Goal: Task Accomplishment & Management: Manage account settings

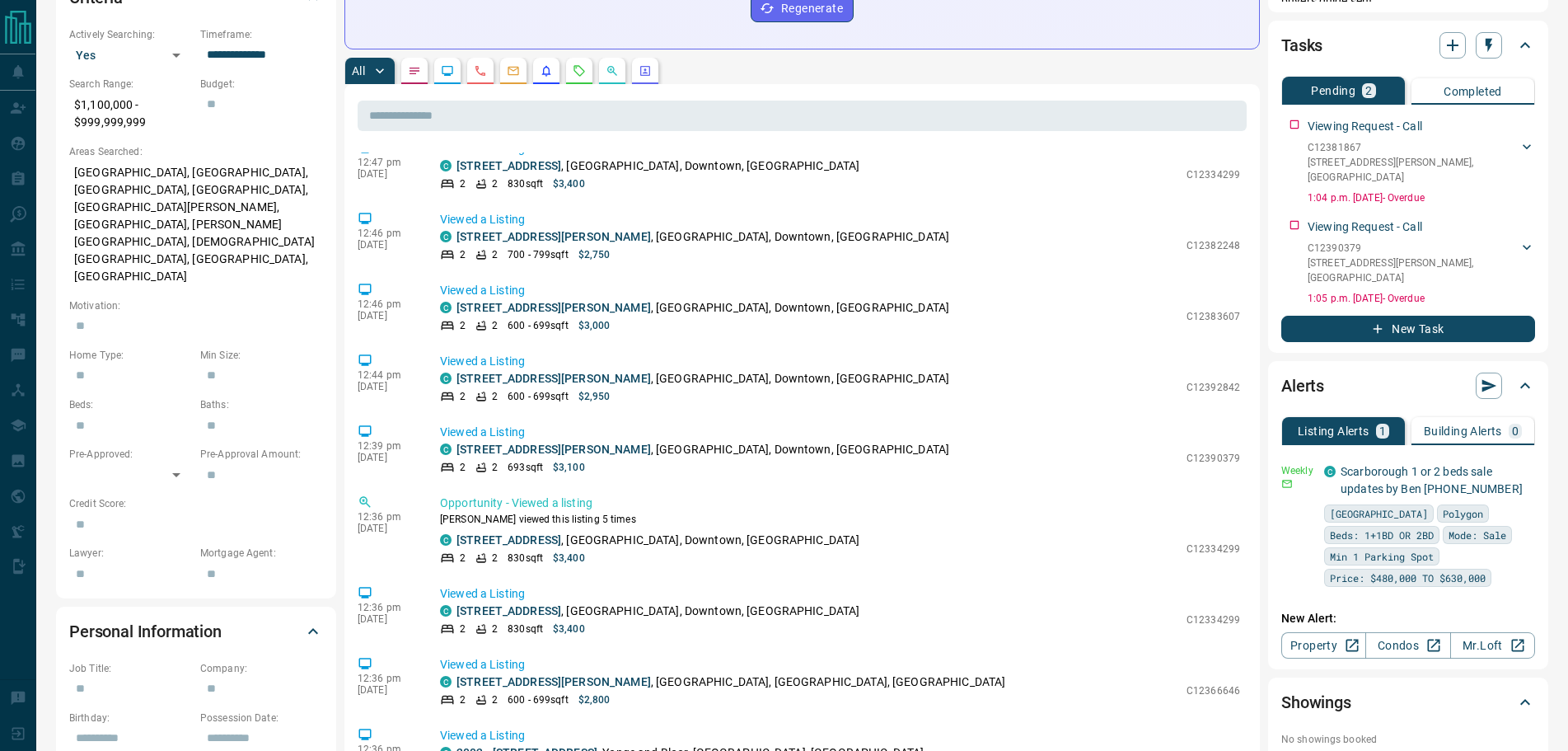
scroll to position [577, 0]
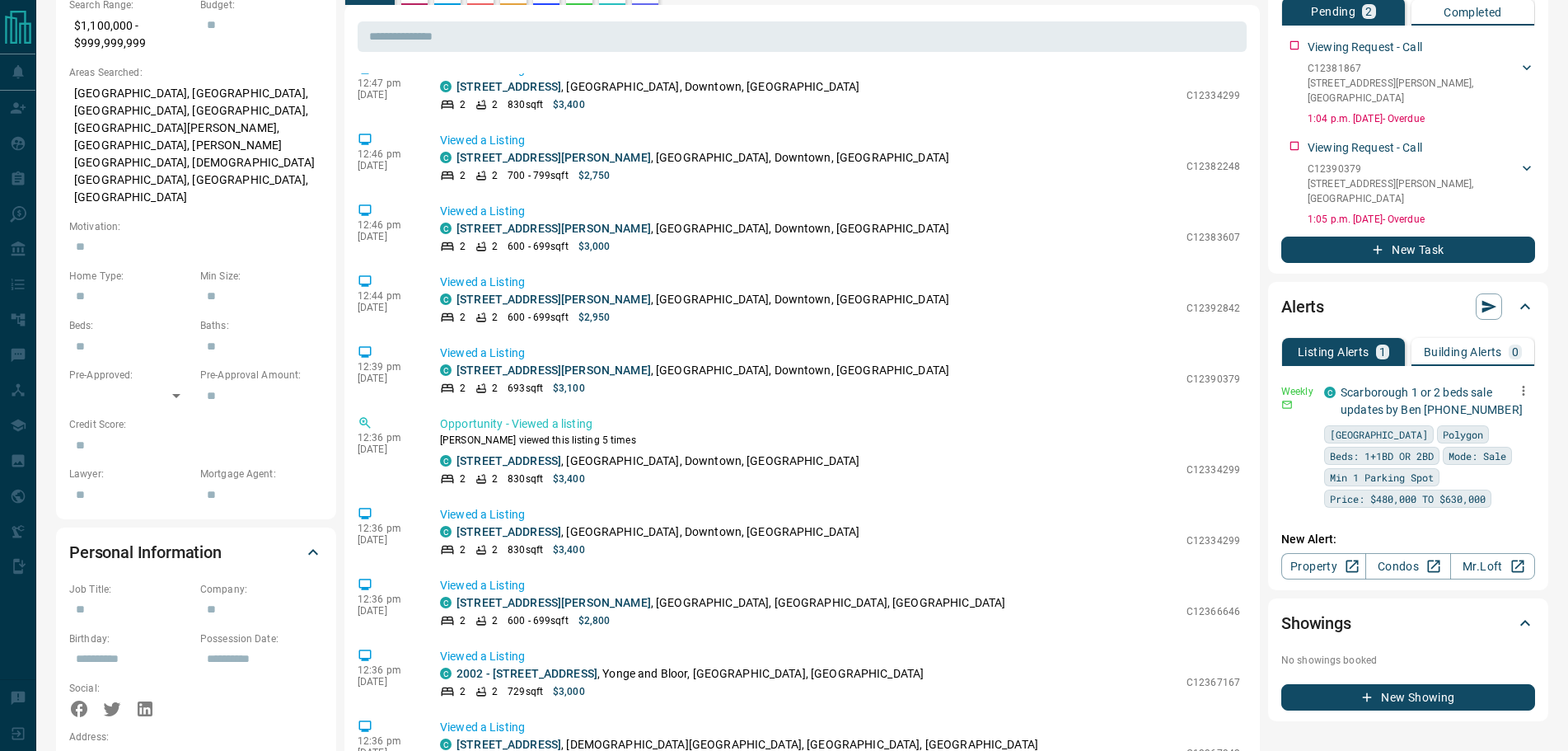
click at [1521, 383] on icon "button" at bounding box center [1523, 390] width 15 height 15
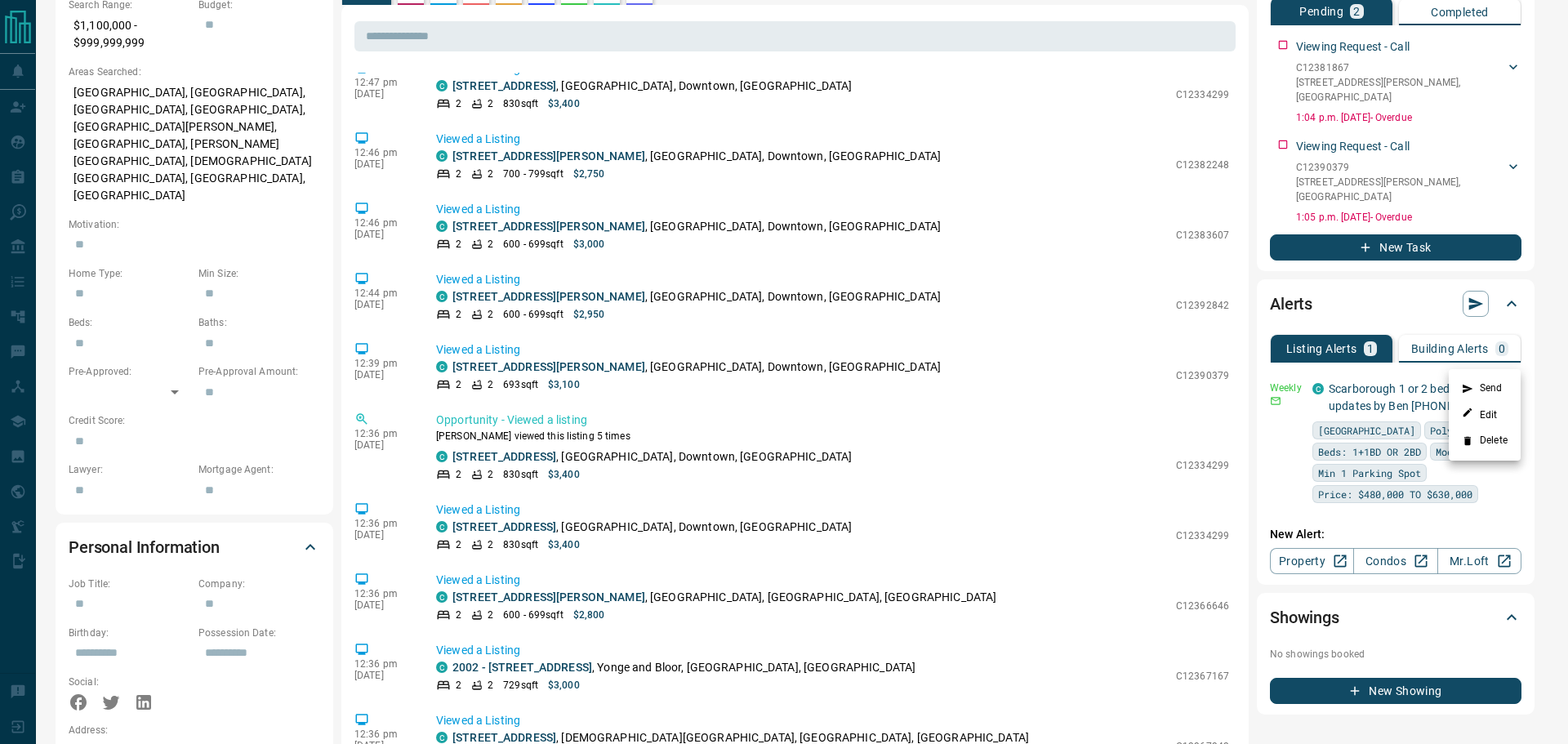
click at [1482, 437] on li "Delete" at bounding box center [1484, 441] width 72 height 26
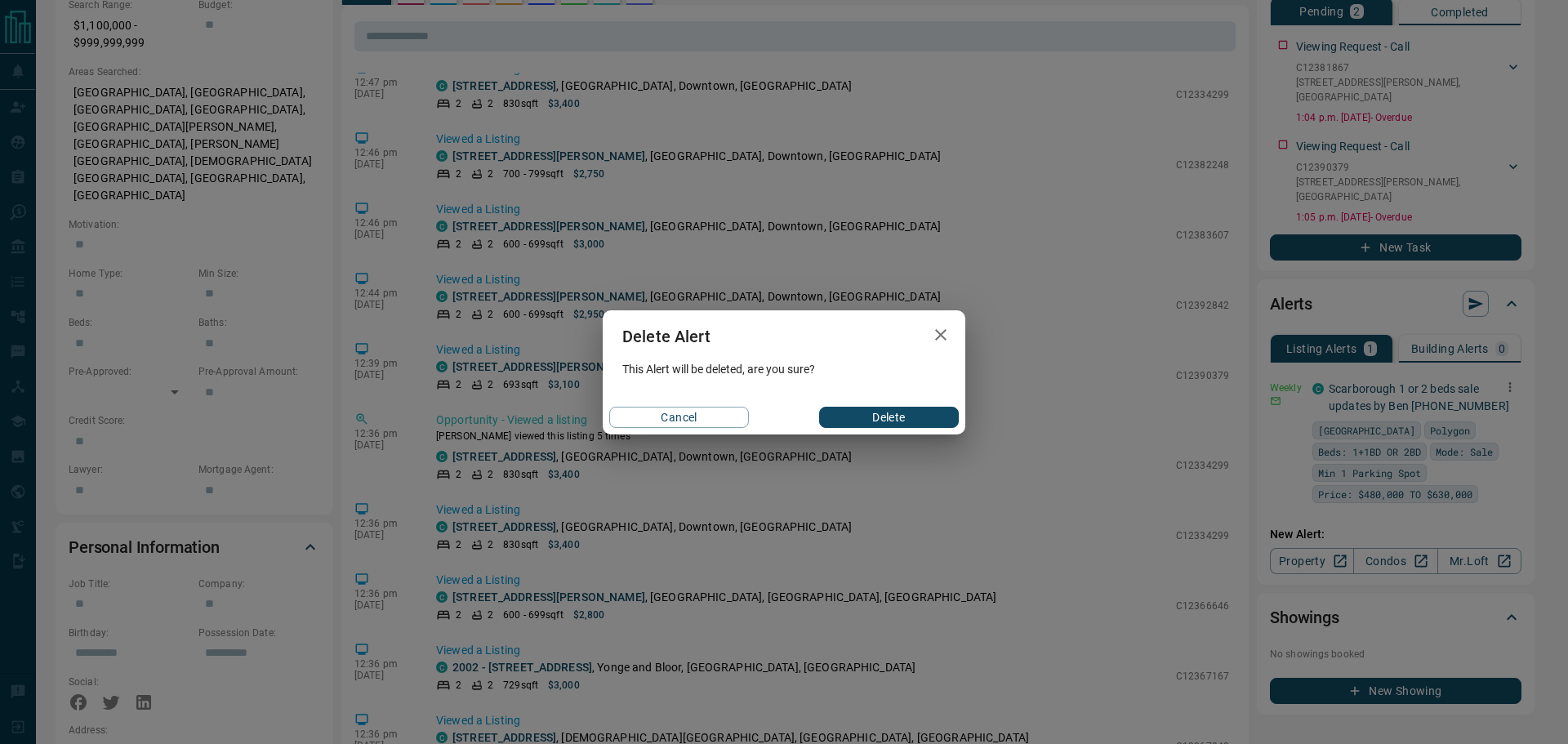
click at [915, 410] on button "Delete" at bounding box center [888, 417] width 139 height 22
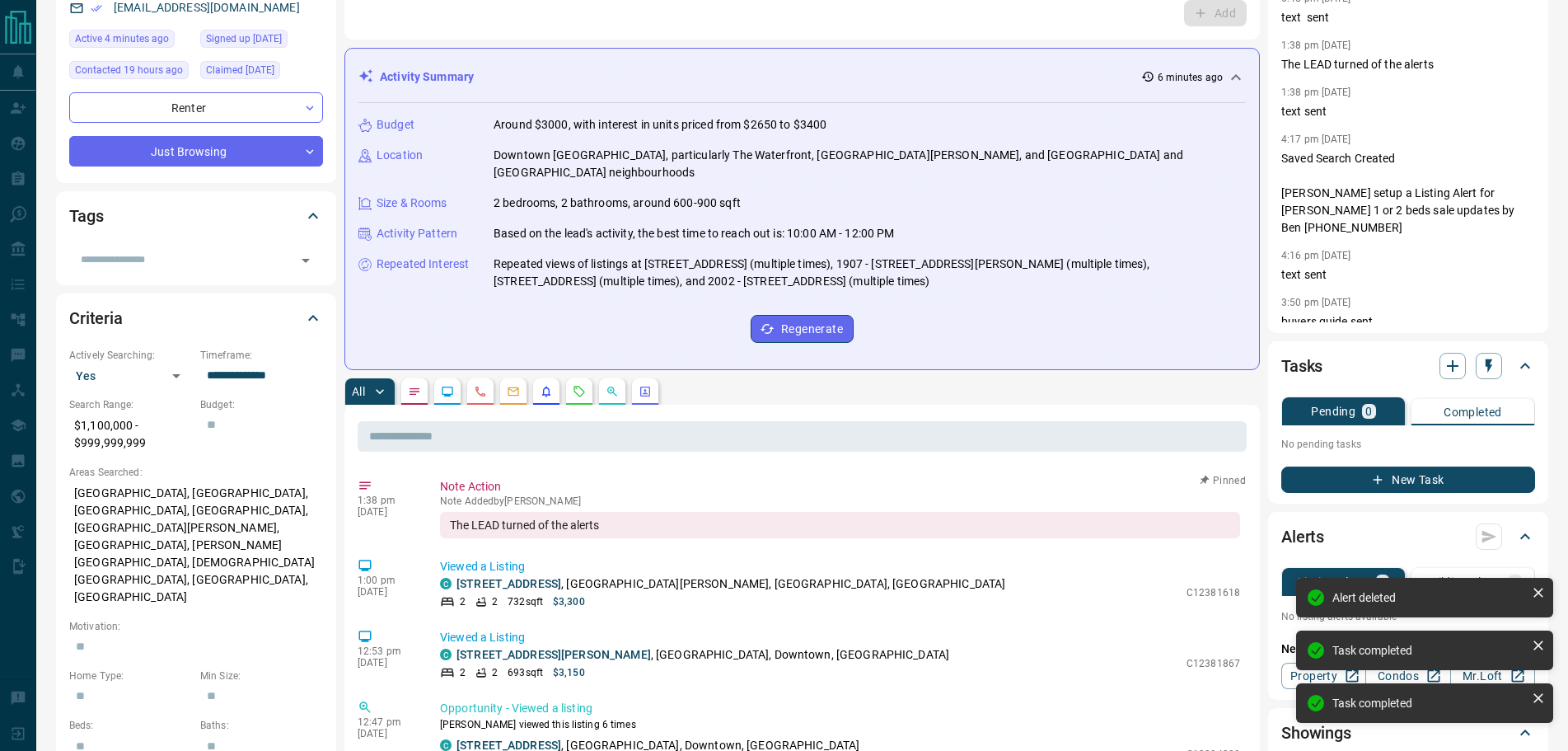
scroll to position [0, 0]
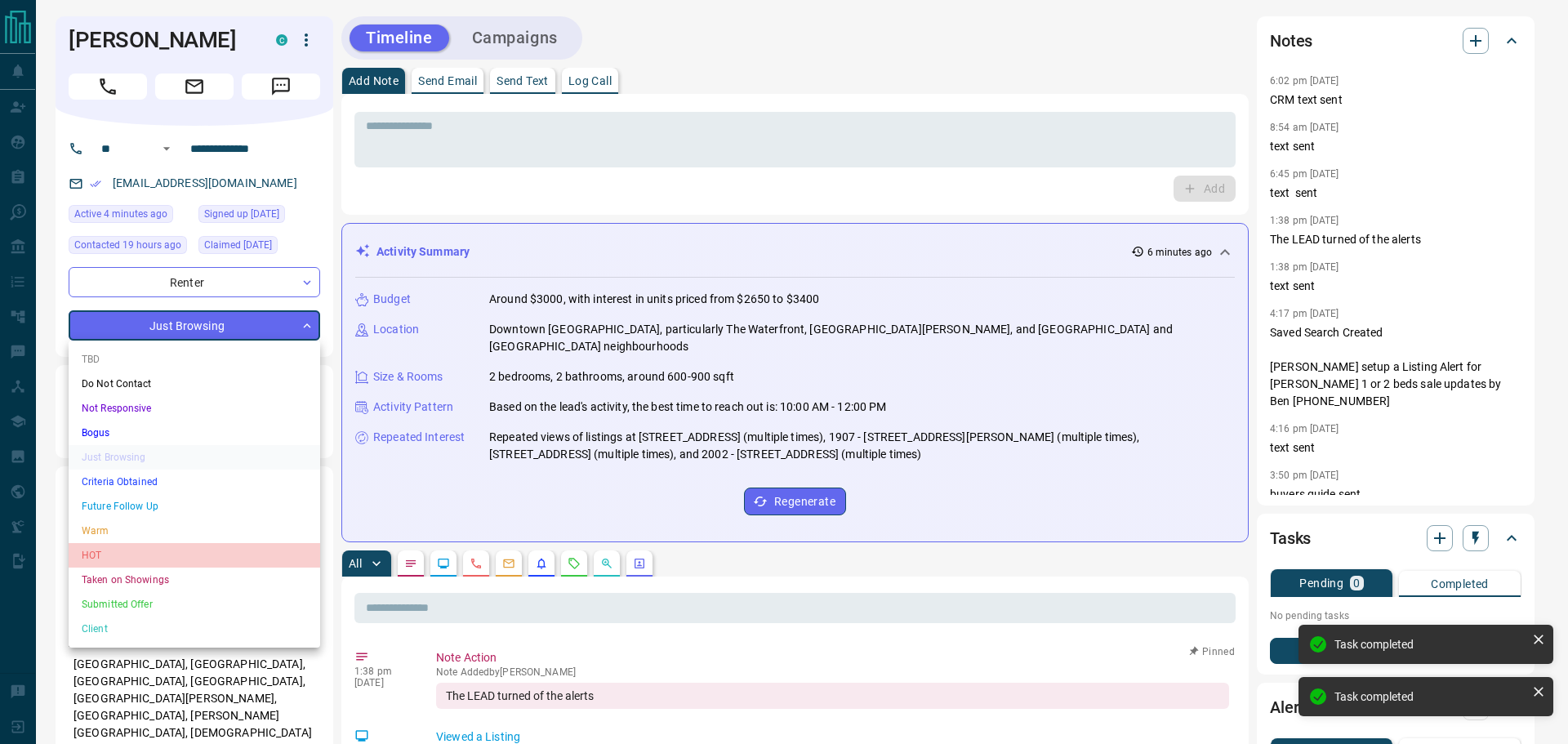
click at [115, 553] on li "HOT" at bounding box center [194, 555] width 251 height 24
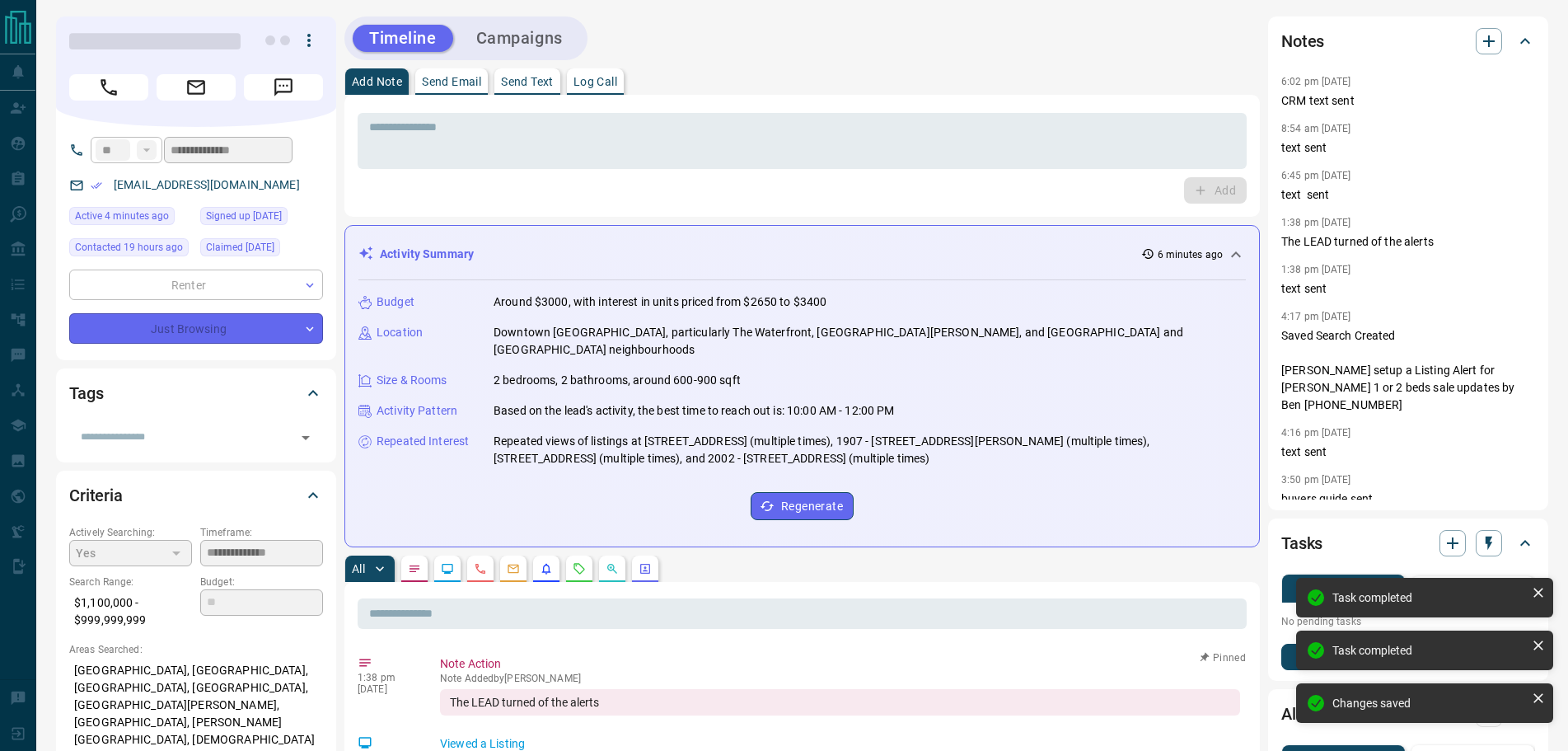
type input "*"
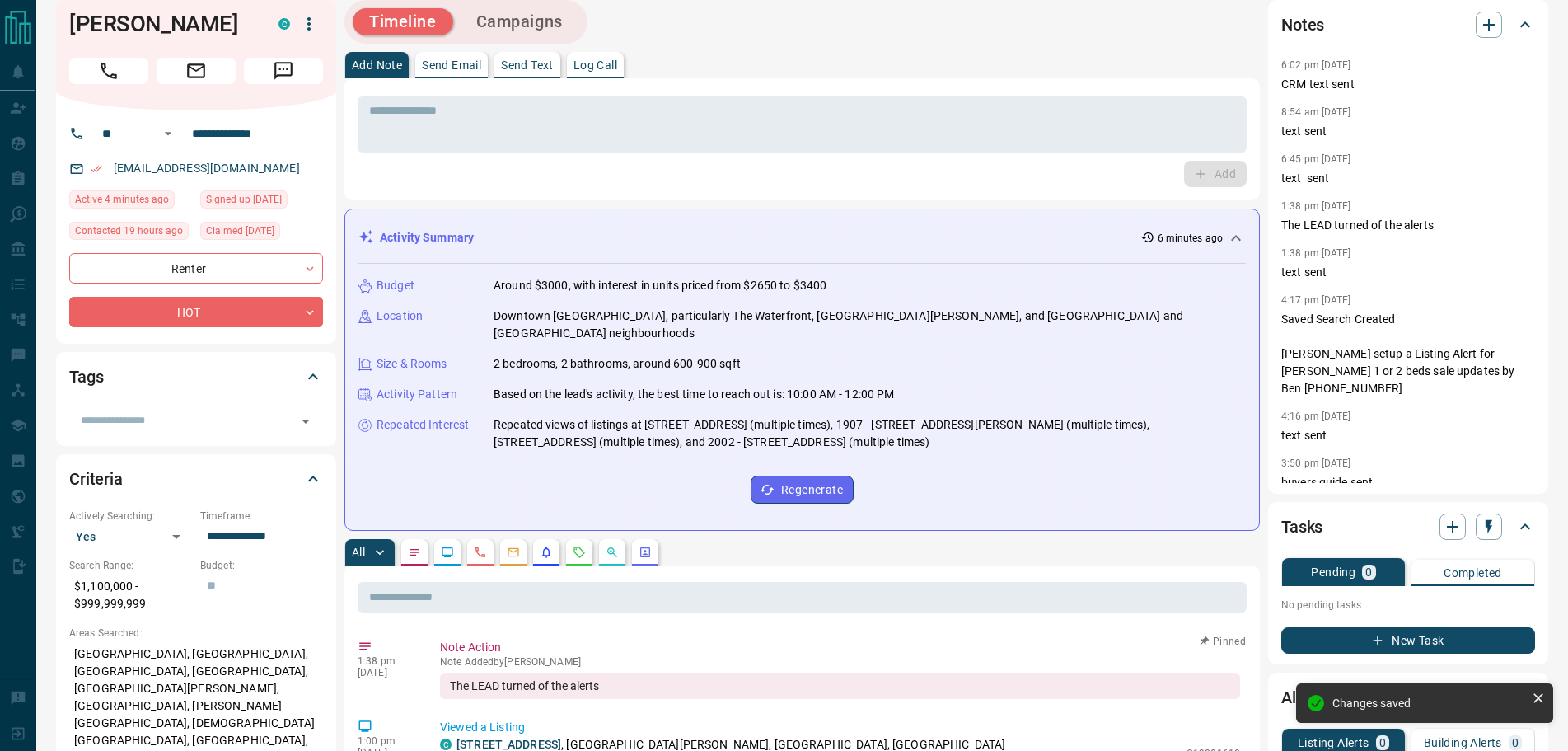
scroll to position [247, 0]
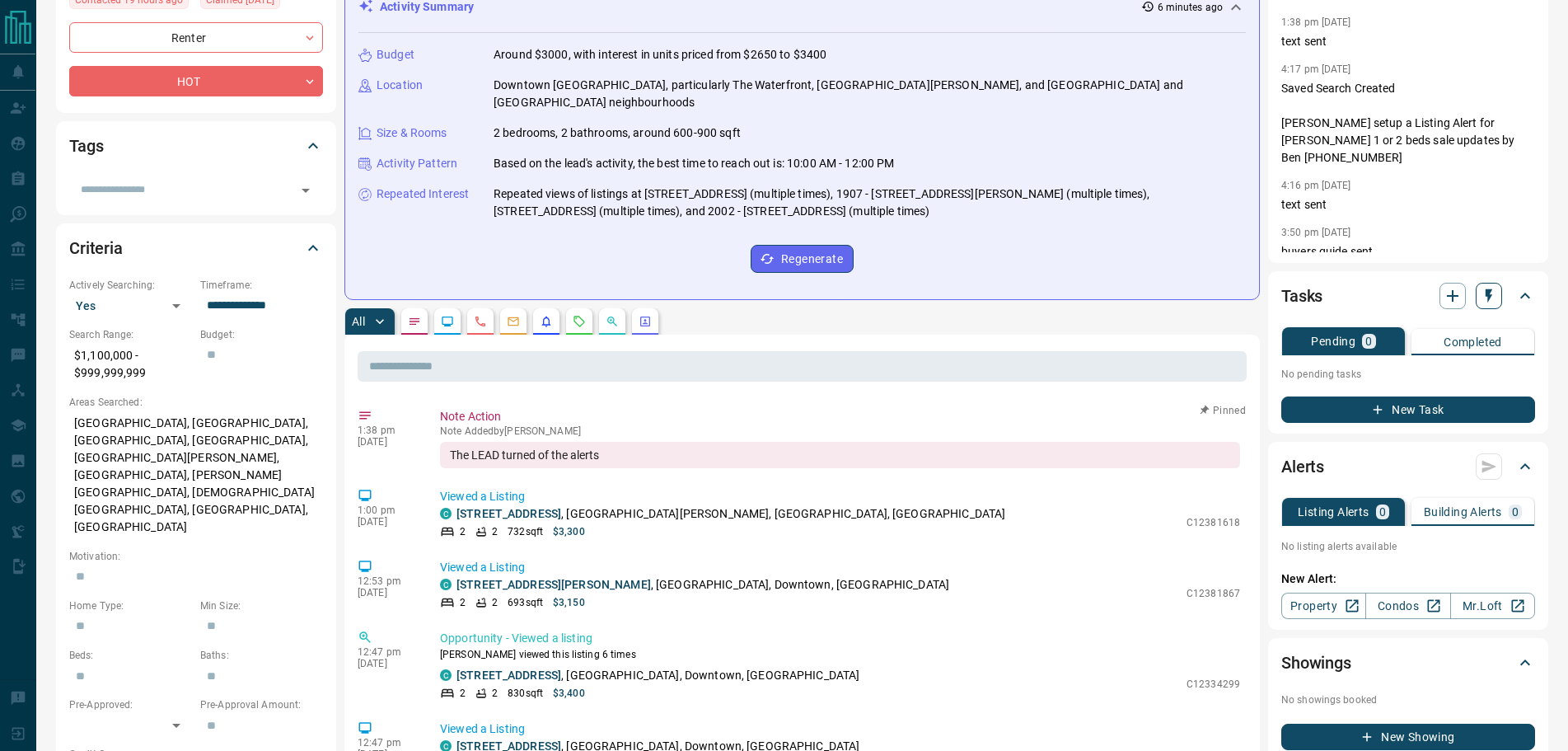
click at [1493, 299] on icon "button" at bounding box center [1488, 296] width 17 height 17
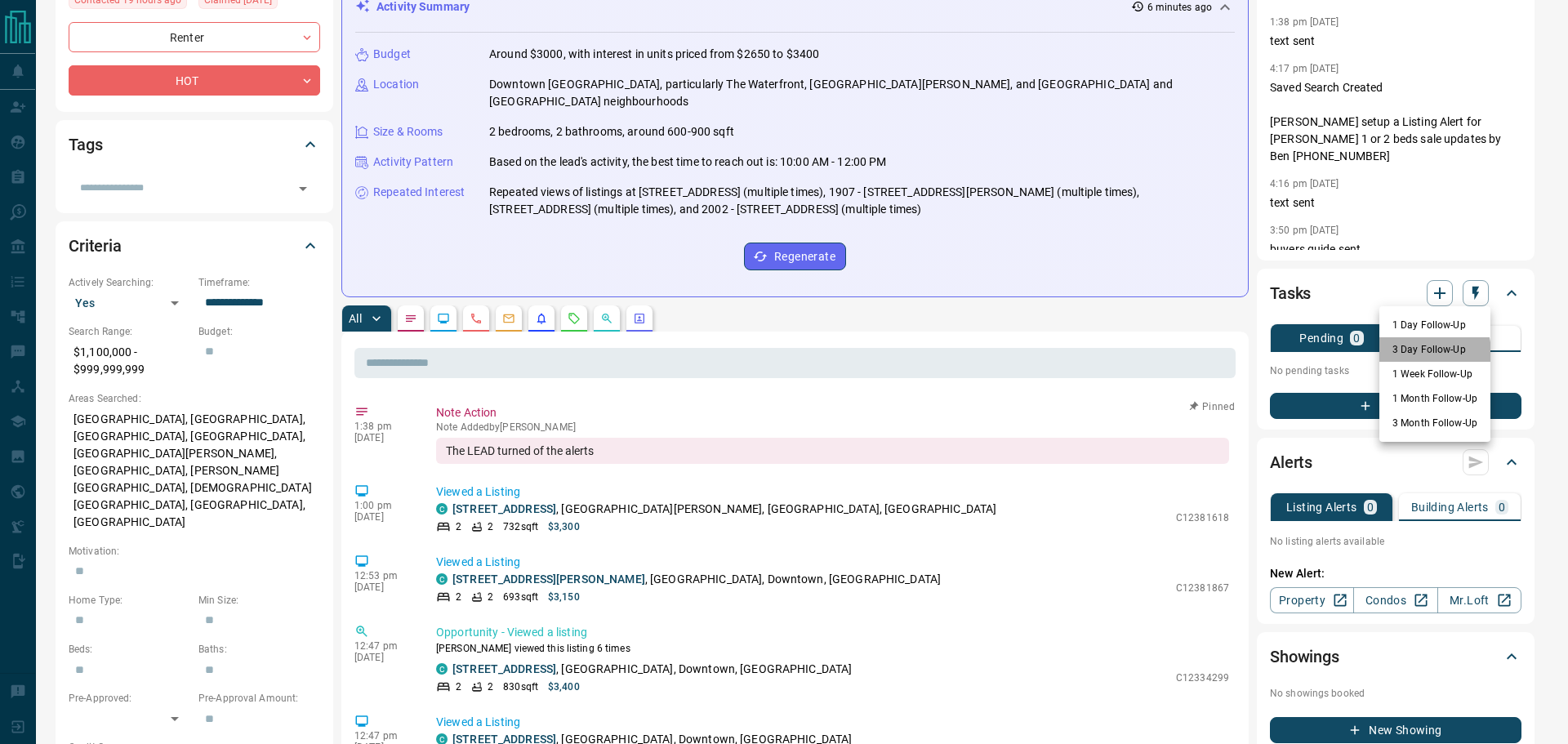
click at [1412, 353] on li "3 Day Follow-Up" at bounding box center [1435, 349] width 111 height 24
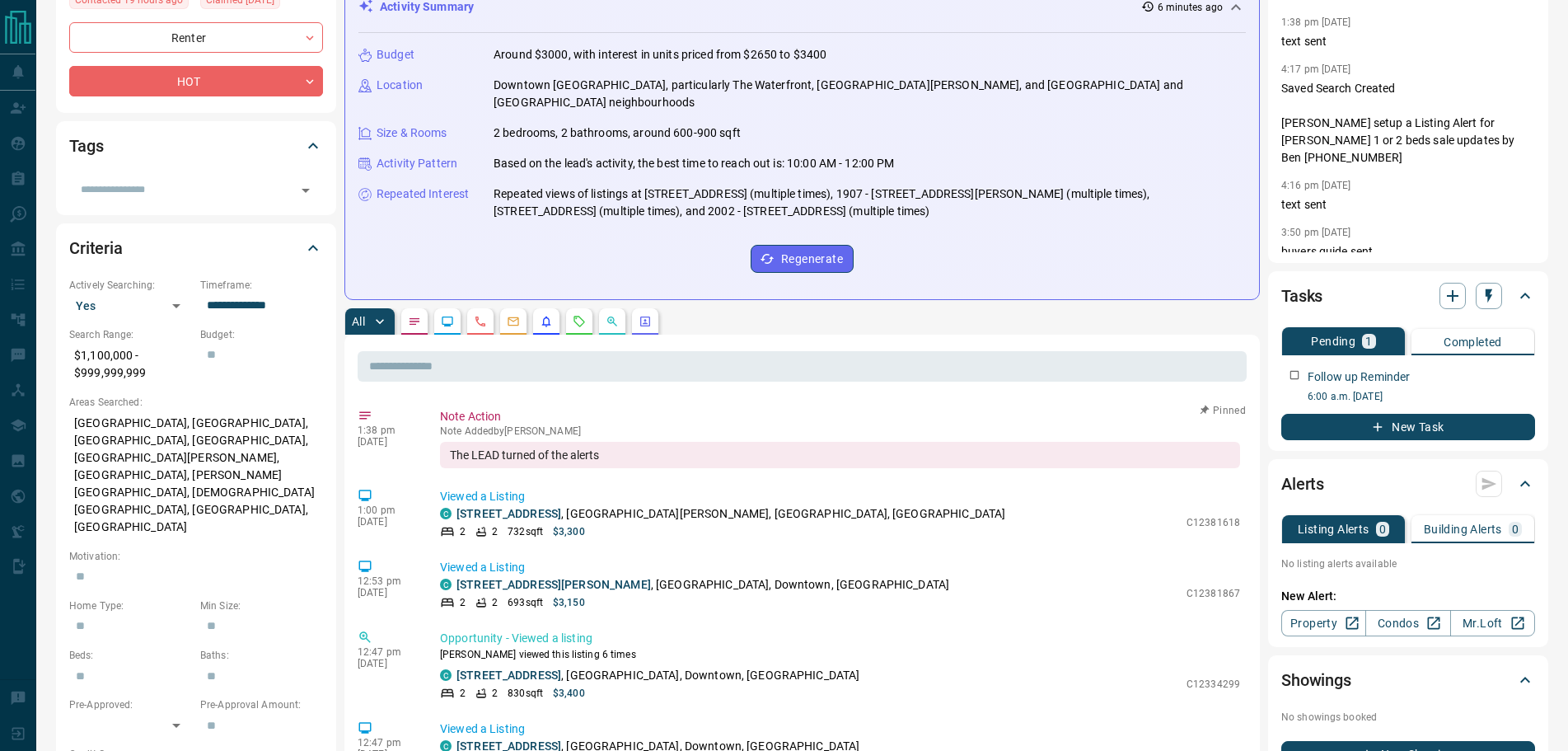
click at [577, 309] on button "button" at bounding box center [579, 322] width 26 height 26
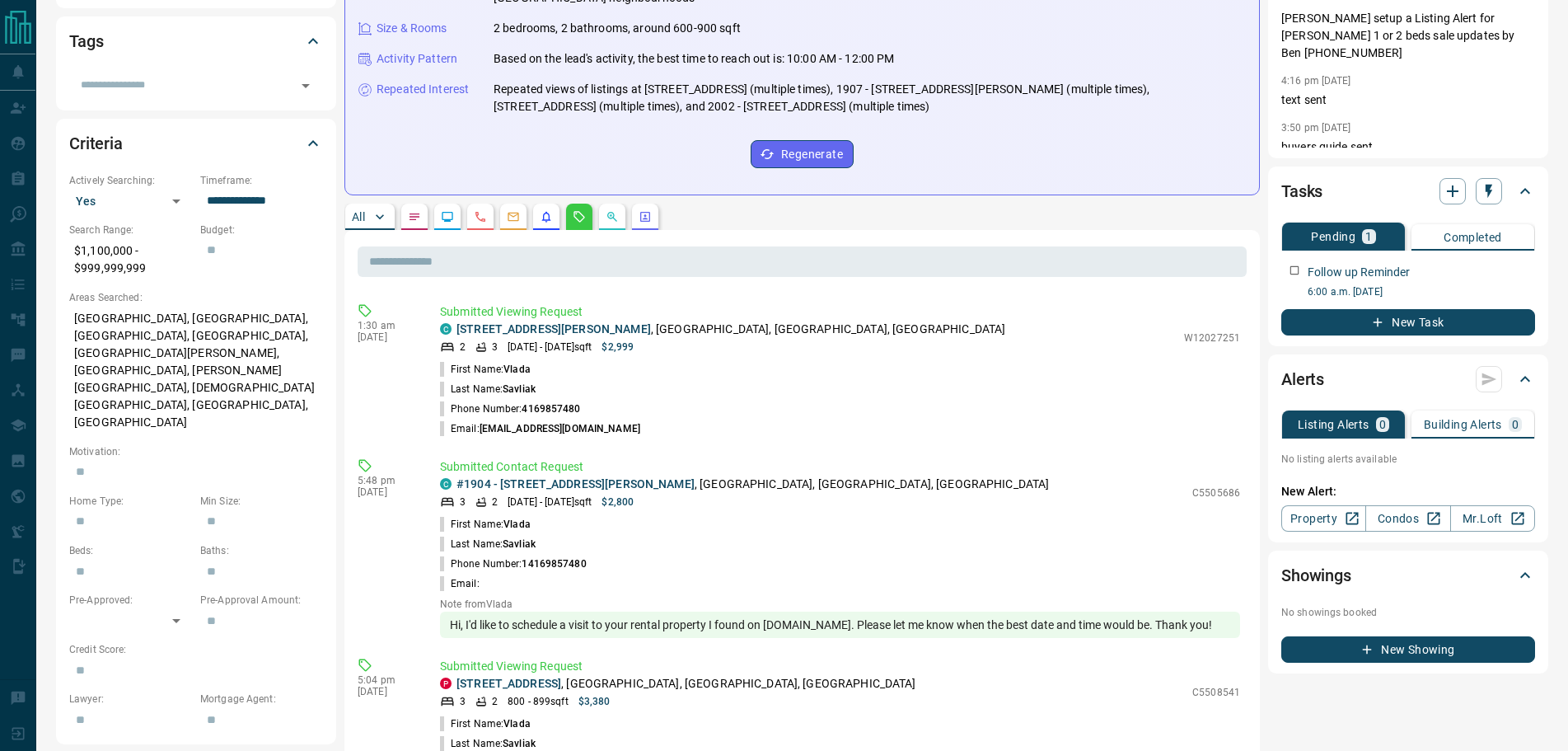
scroll to position [495, 0]
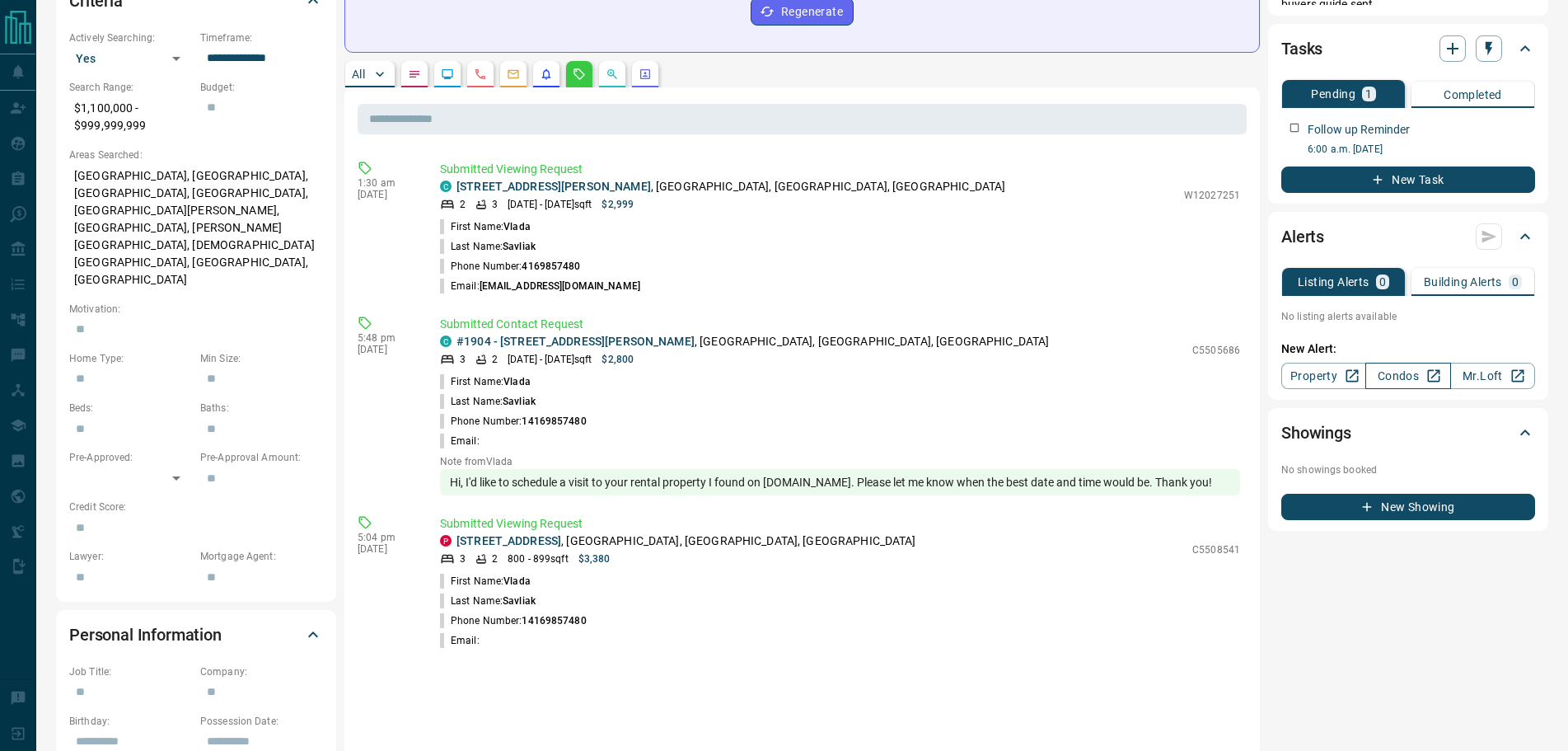
click at [1399, 381] on link "Condos" at bounding box center [1407, 376] width 85 height 26
